Goal: Entertainment & Leisure: Consume media (video, audio)

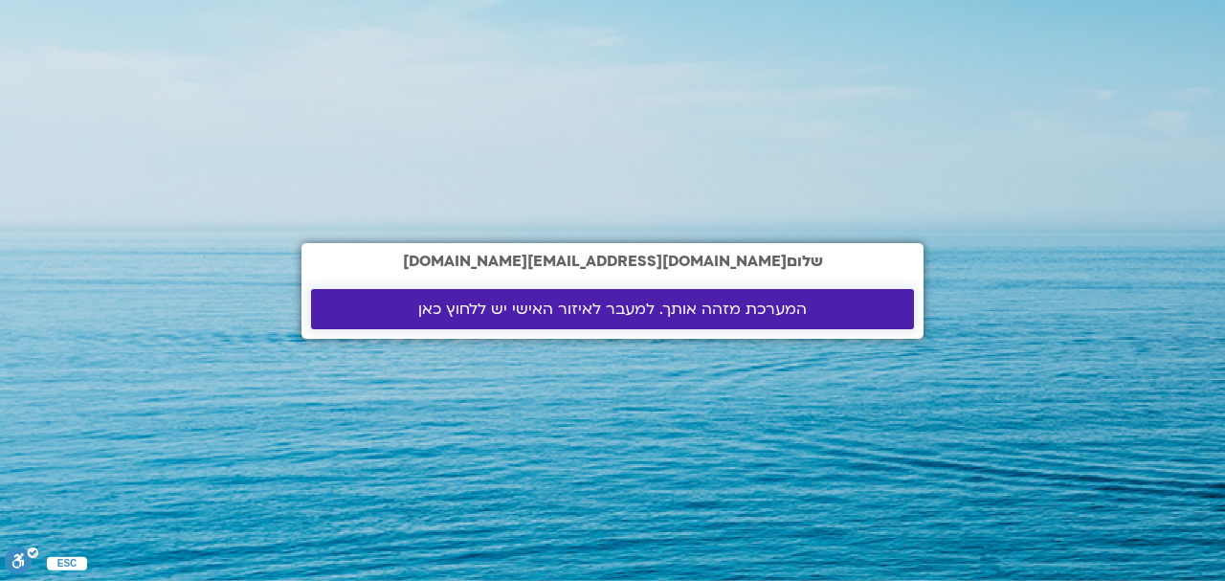
click at [633, 313] on span "המערכת מזהה אותך. למעבר לאיזור האישי יש ללחוץ כאן" at bounding box center [612, 308] width 388 height 17
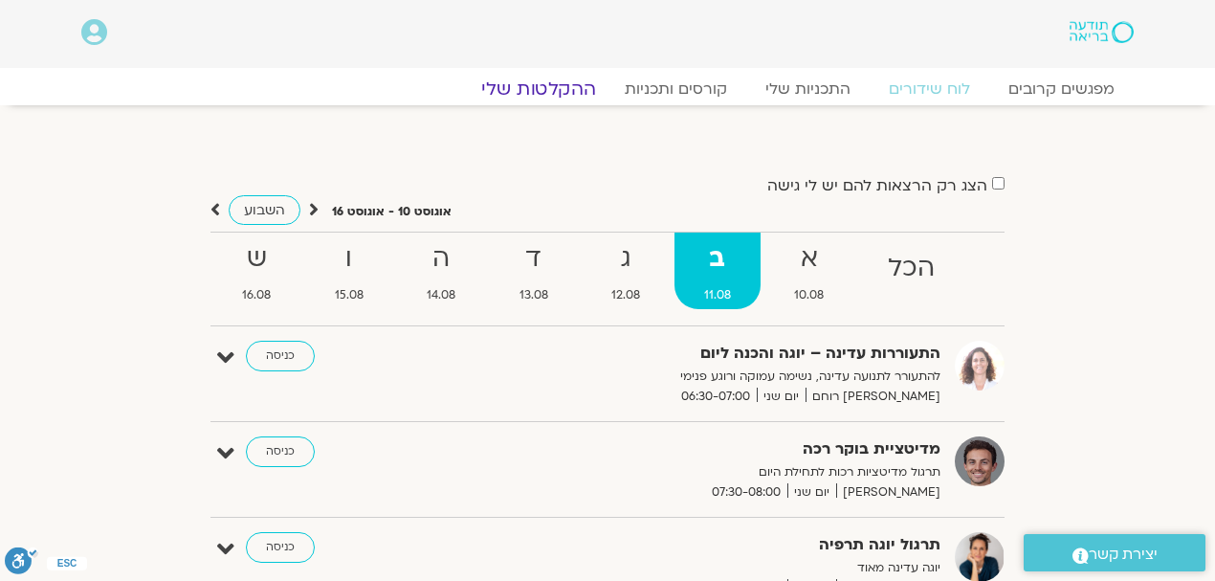
click at [551, 85] on link "ההקלטות שלי" at bounding box center [538, 89] width 161 height 23
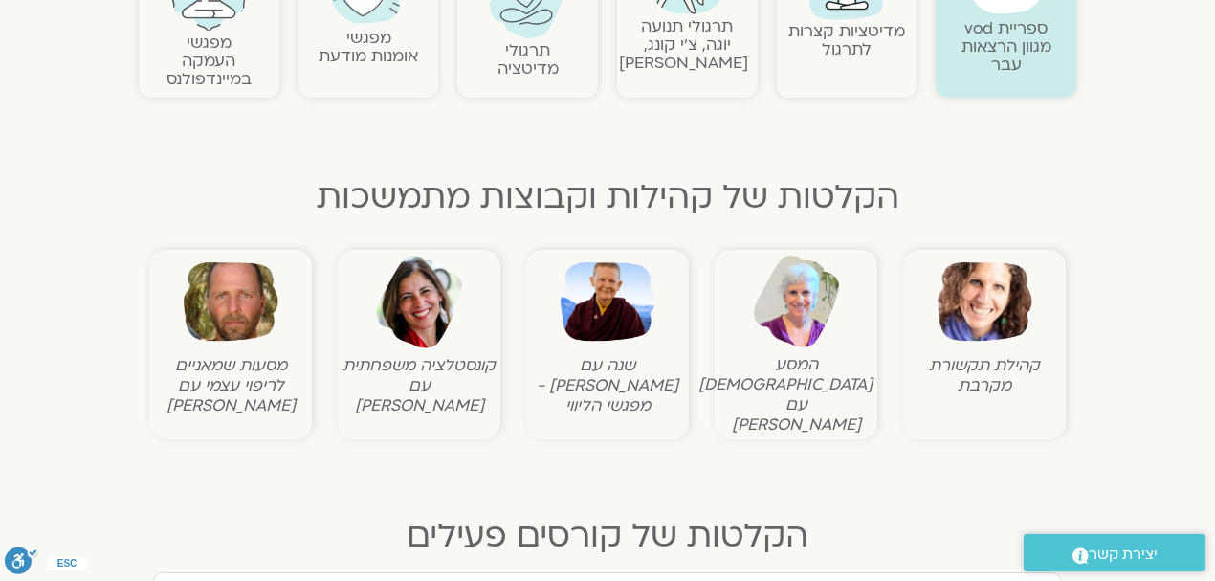
scroll to position [510, 0]
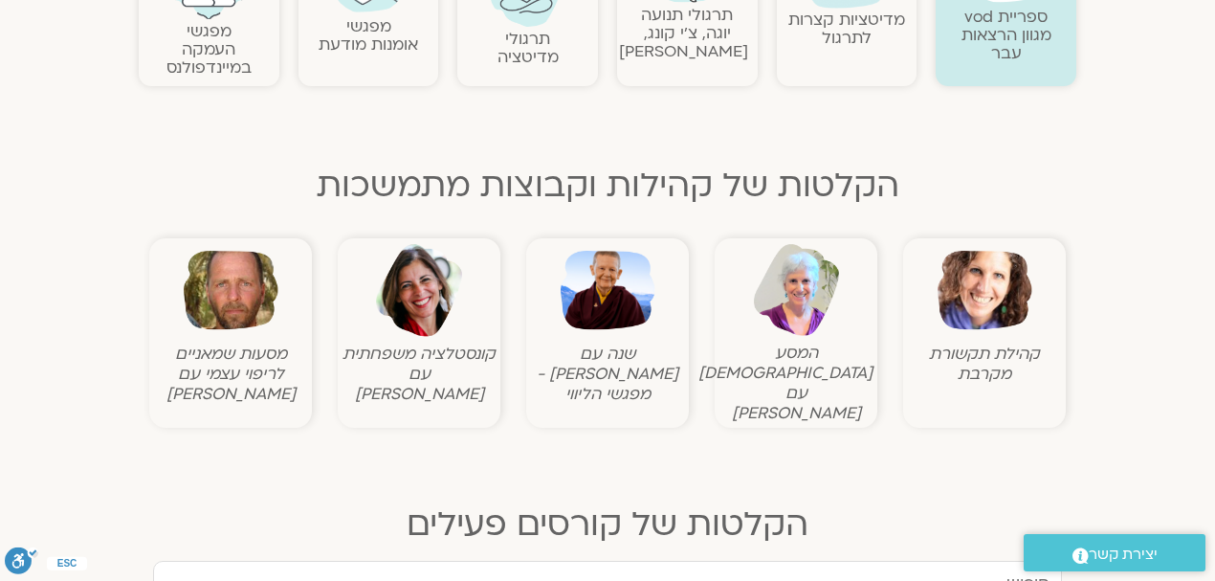
click at [984, 366] on figcaption "קהילת תקשורת מקרבת" at bounding box center [984, 364] width 153 height 40
click at [972, 277] on img at bounding box center [985, 290] width 95 height 95
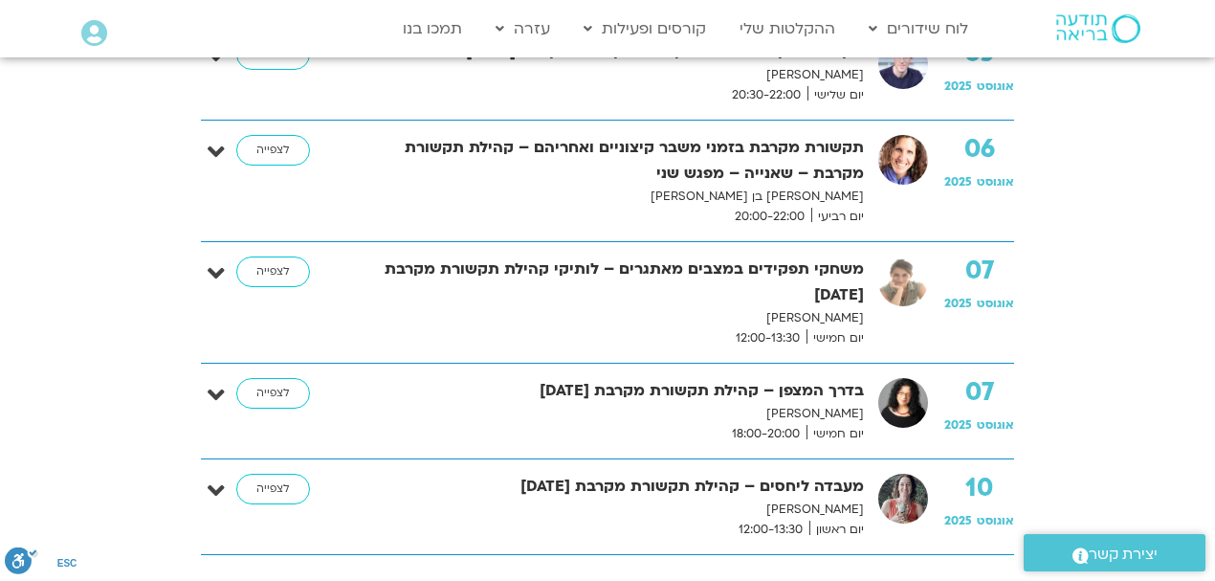
scroll to position [701, 0]
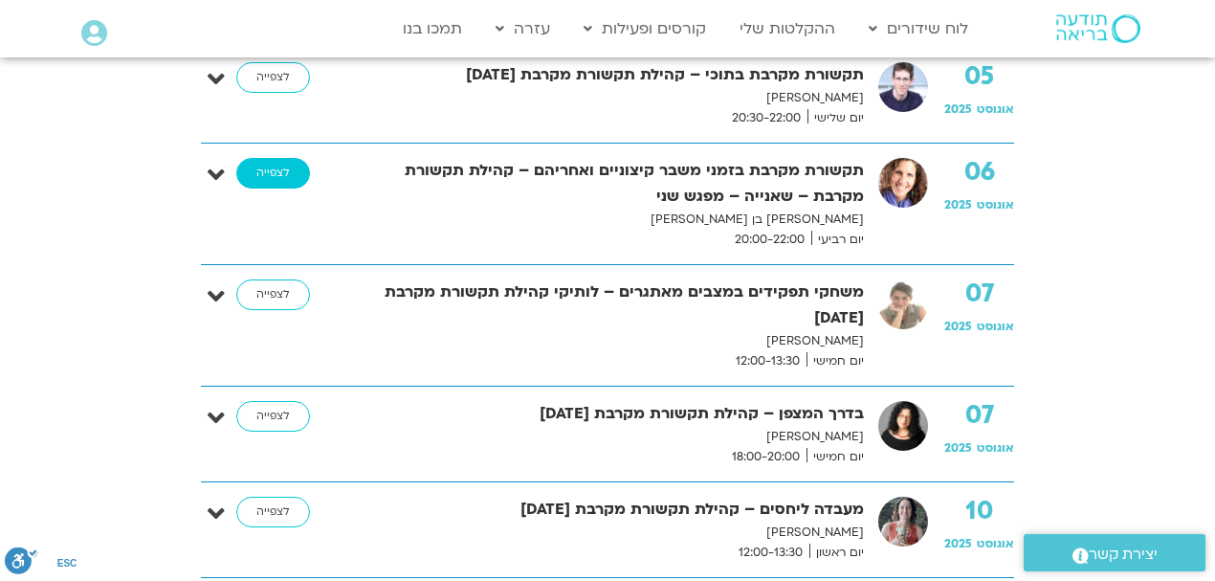
click at [270, 170] on link "לצפייה" at bounding box center [273, 173] width 74 height 31
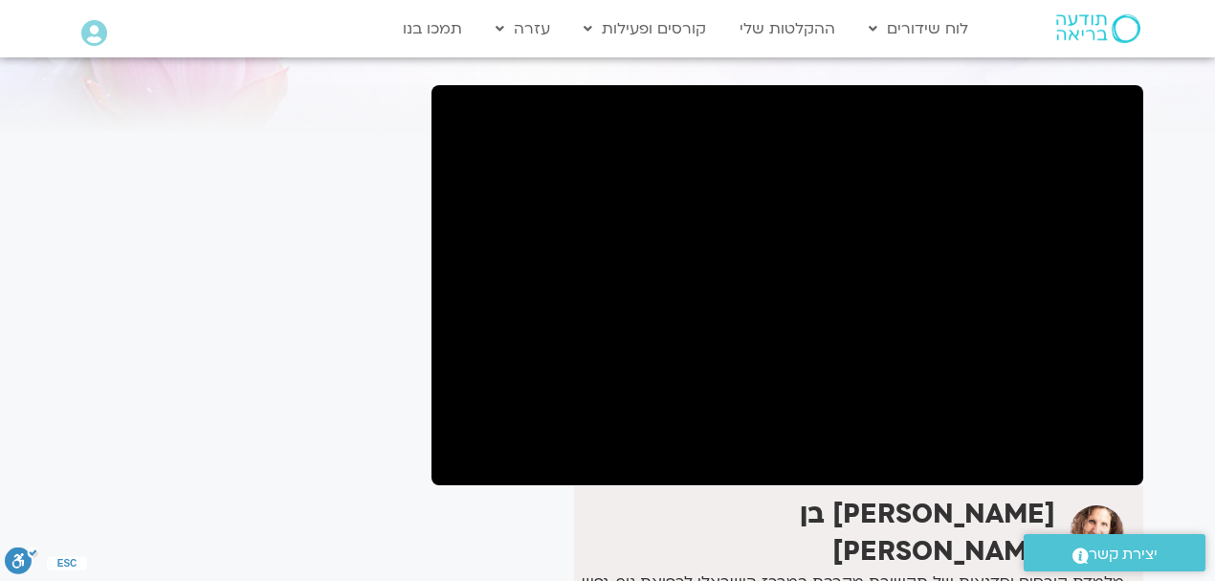
scroll to position [191, 0]
